Goal: Information Seeking & Learning: Learn about a topic

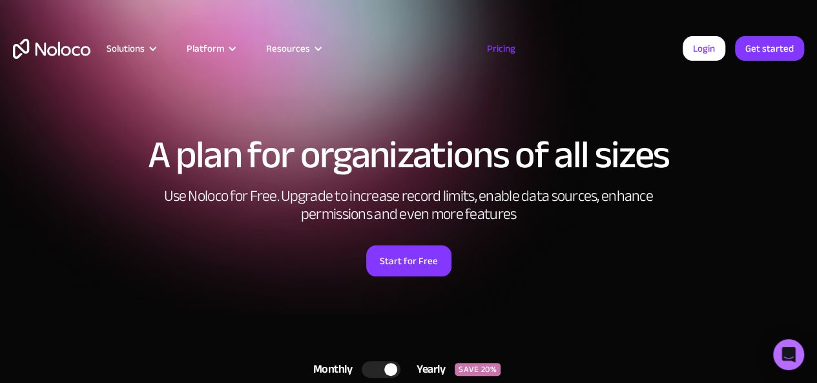
click at [496, 51] on link "Pricing" at bounding box center [501, 48] width 61 height 17
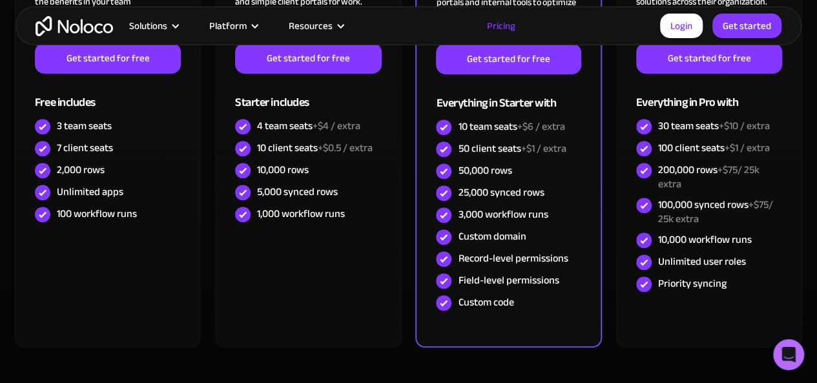
scroll to position [495, 0]
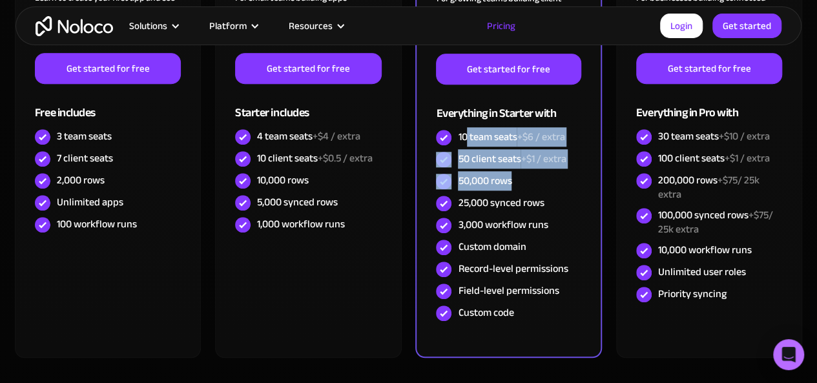
drag, startPoint x: 466, startPoint y: 132, endPoint x: 556, endPoint y: 187, distance: 105.3
click at [556, 187] on div "PRO RECOMMENDED $ 119 / month For growing teams building client portals and int…" at bounding box center [508, 123] width 145 height 404
click at [507, 187] on div "50,000 rows" at bounding box center [485, 181] width 54 height 14
click at [479, 171] on div "50,000 rows" at bounding box center [508, 182] width 145 height 22
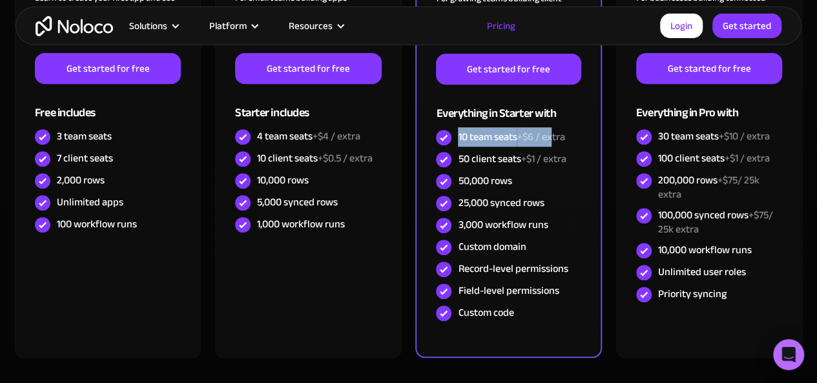
drag, startPoint x: 457, startPoint y: 132, endPoint x: 555, endPoint y: 127, distance: 98.3
click at [555, 127] on div "10 team seats +$6 / extra" at bounding box center [508, 138] width 145 height 22
click at [525, 136] on span "+$6 / extra" at bounding box center [541, 136] width 48 height 19
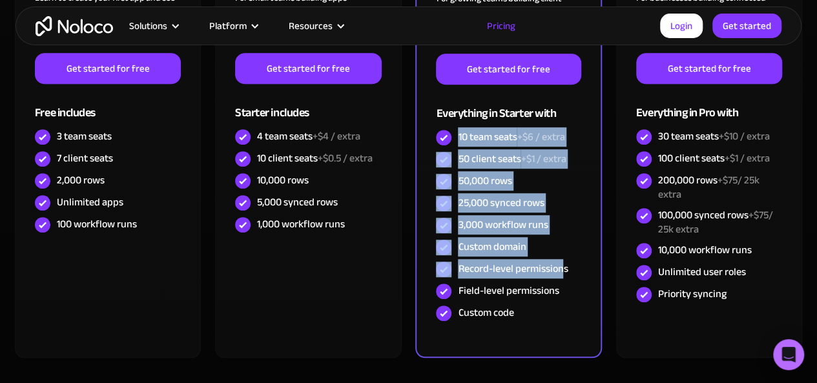
drag, startPoint x: 459, startPoint y: 137, endPoint x: 562, endPoint y: 276, distance: 172.8
click at [562, 276] on div "PRO RECOMMENDED $ 119 / month For growing teams building client portals and int…" at bounding box center [508, 123] width 145 height 404
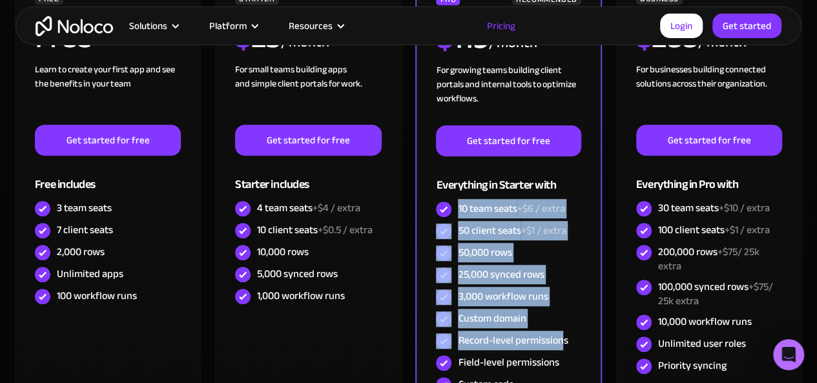
scroll to position [452, 0]
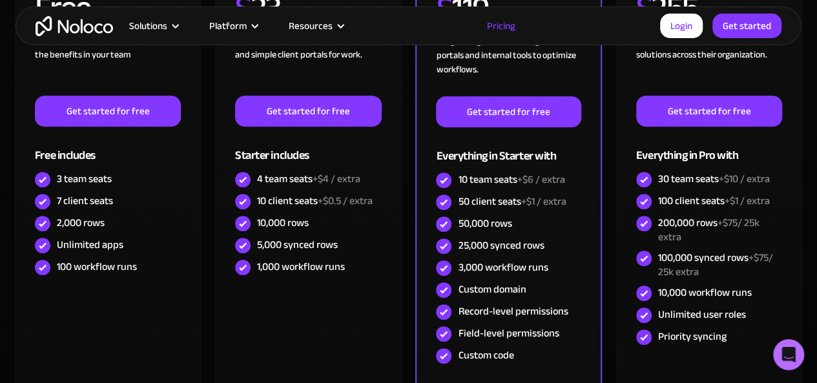
click at [693, 219] on div "200,000 rows +$75/ 25k extra" at bounding box center [720, 230] width 124 height 28
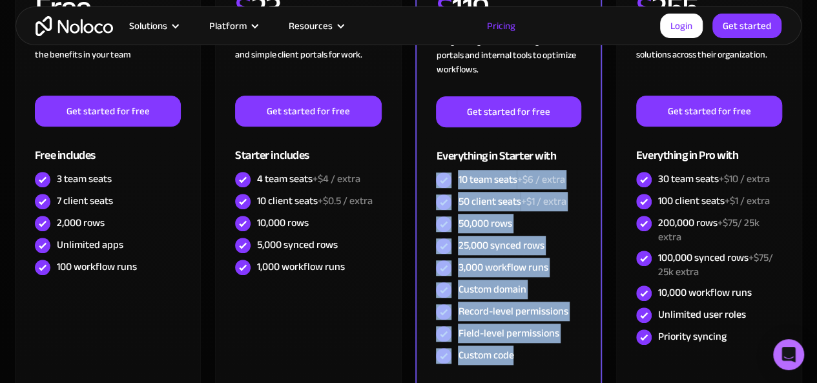
drag, startPoint x: 454, startPoint y: 176, endPoint x: 528, endPoint y: 348, distance: 187.6
click at [528, 348] on div "PRO RECOMMENDED $ 119 / month For growing teams building client portals and int…" at bounding box center [508, 165] width 145 height 404
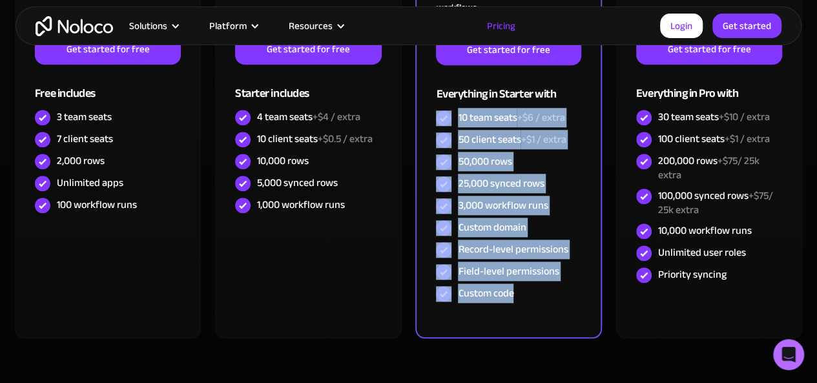
scroll to position [560, 0]
